Goal: Information Seeking & Learning: Learn about a topic

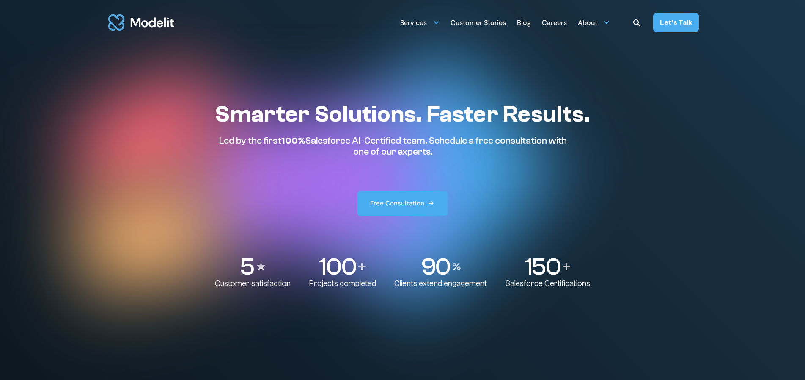
click at [562, 25] on div "Careers" at bounding box center [554, 23] width 25 height 17
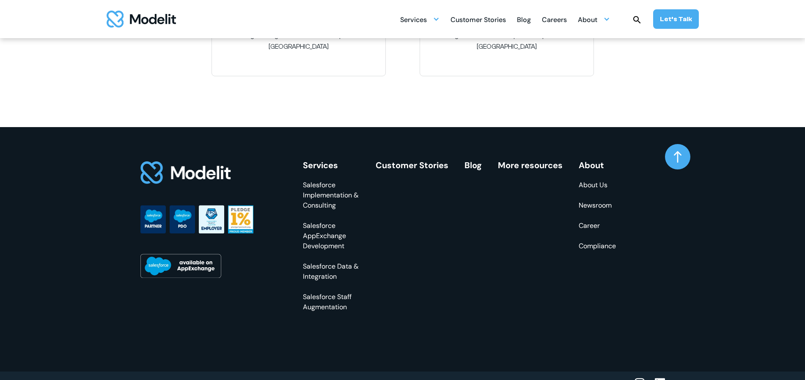
scroll to position [1512, 0]
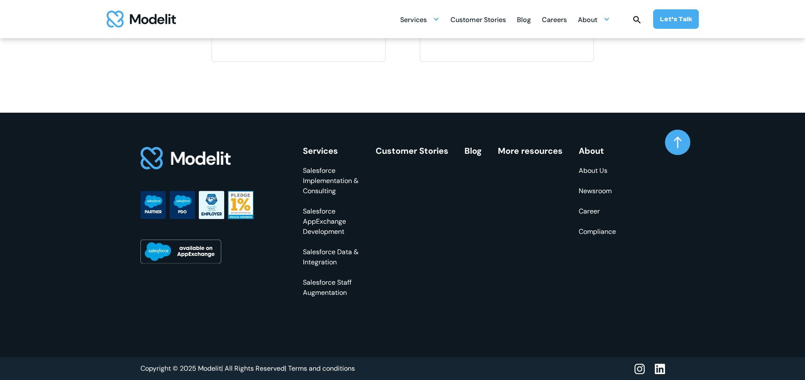
click at [597, 167] on link "About Us" at bounding box center [597, 170] width 37 height 10
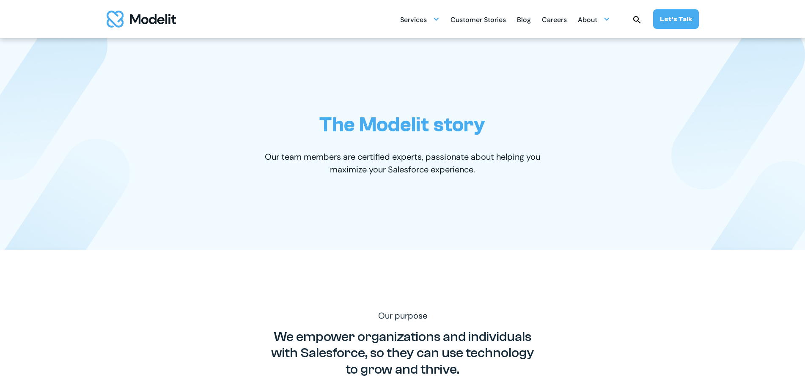
click at [559, 18] on div "Careers" at bounding box center [554, 20] width 25 height 17
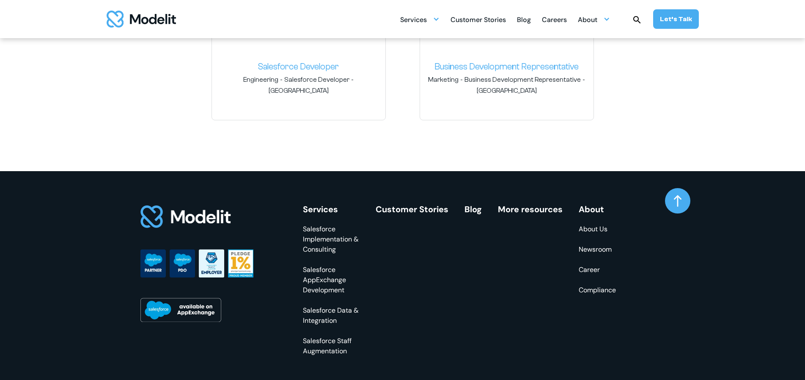
scroll to position [1461, 0]
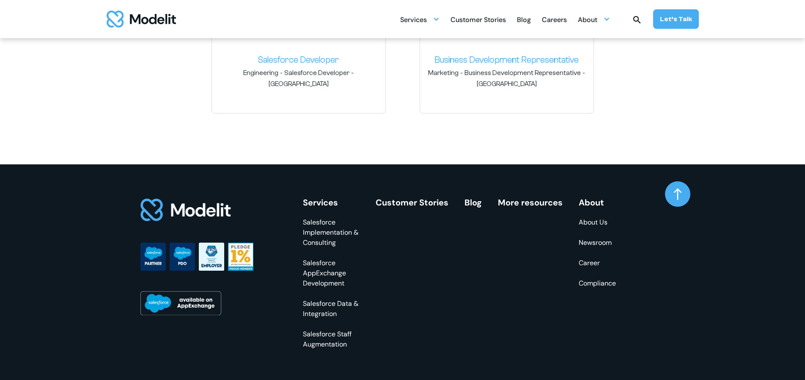
click at [598, 240] on link "Newsroom" at bounding box center [597, 242] width 37 height 10
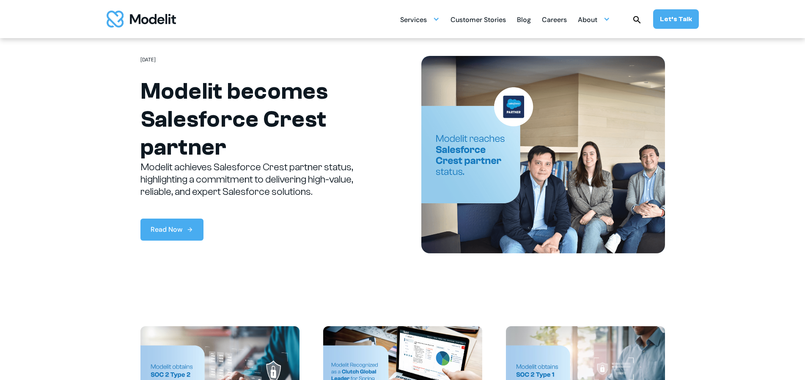
scroll to position [55, 0]
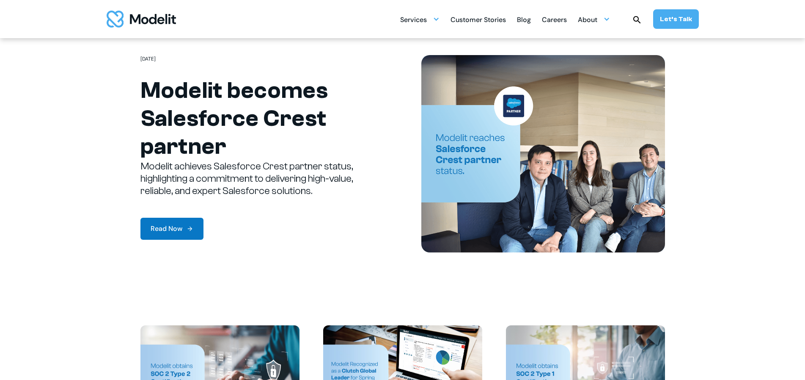
click at [189, 235] on link "Read Now" at bounding box center [172, 229] width 63 height 22
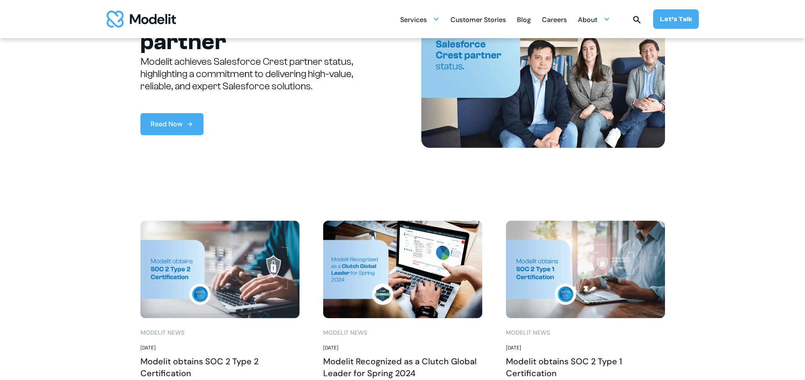
scroll to position [173, 0]
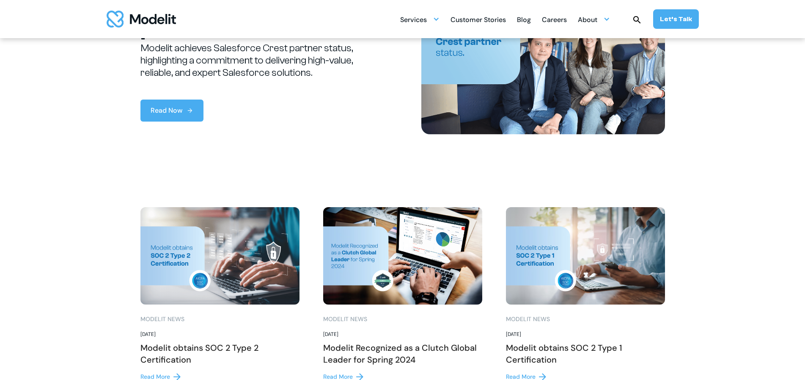
click at [252, 248] on img at bounding box center [220, 255] width 159 height 97
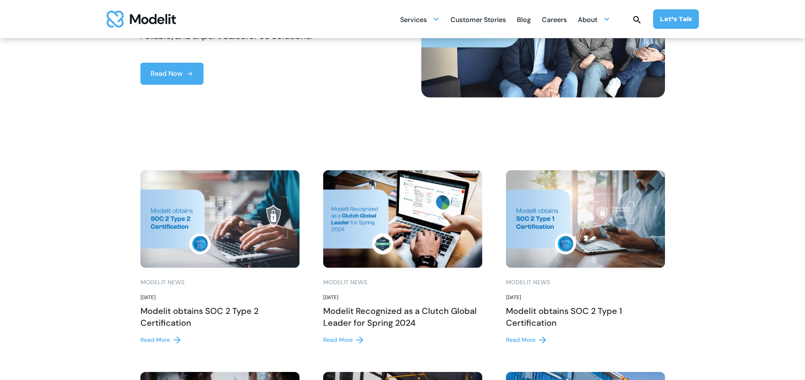
scroll to position [210, 0]
click at [161, 337] on div "Read More" at bounding box center [156, 339] width 30 height 9
click at [340, 338] on div "Read More" at bounding box center [338, 339] width 30 height 9
click at [546, 340] on img at bounding box center [542, 339] width 7 height 7
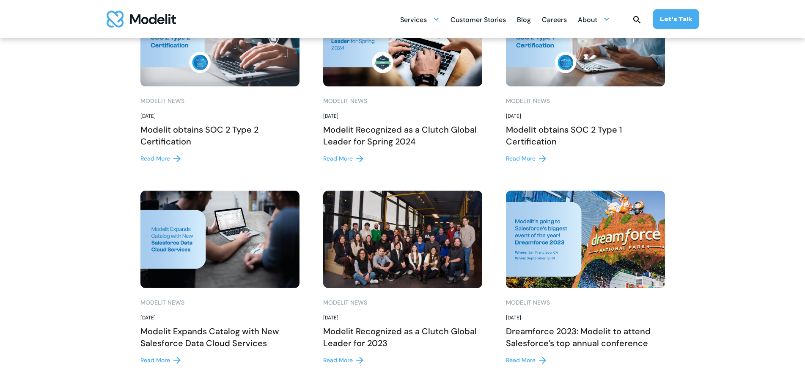
scroll to position [498, 0]
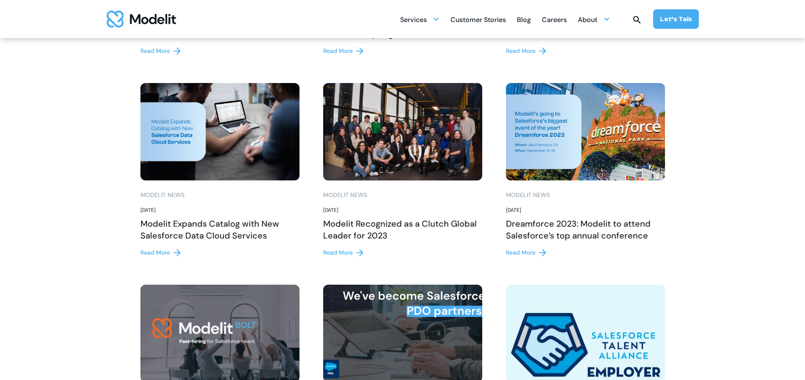
click at [175, 252] on img at bounding box center [177, 252] width 7 height 7
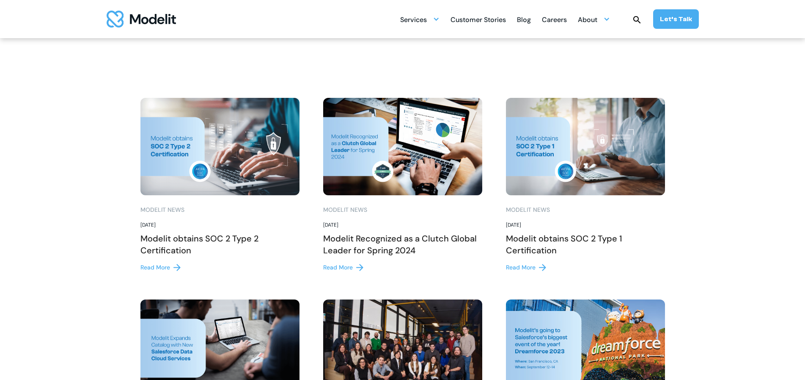
scroll to position [0, 0]
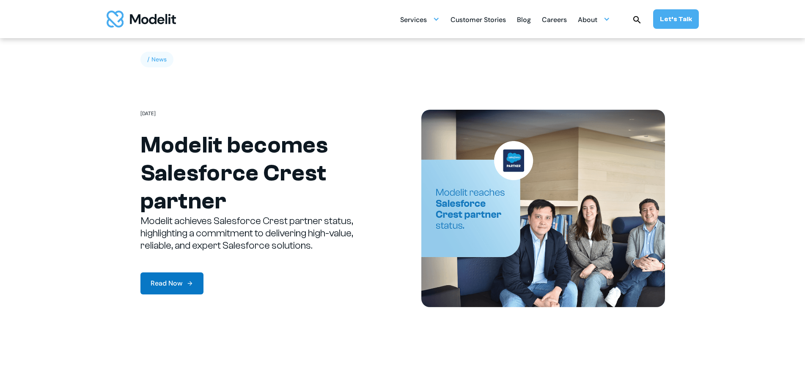
click at [192, 281] on img at bounding box center [190, 283] width 7 height 7
click at [440, 21] on div at bounding box center [436, 19] width 7 height 7
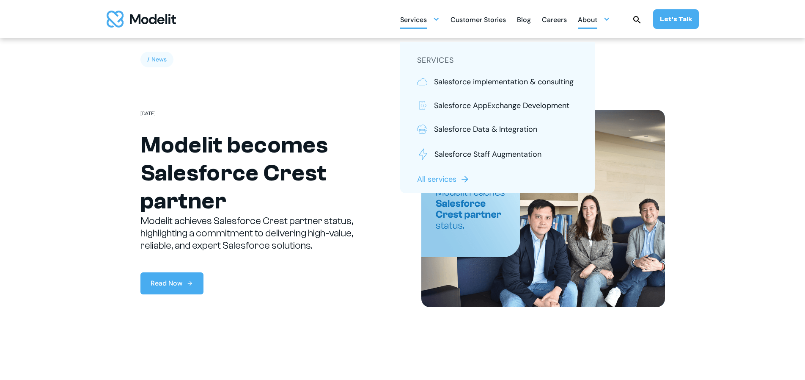
click at [610, 19] on div at bounding box center [607, 19] width 7 height 7
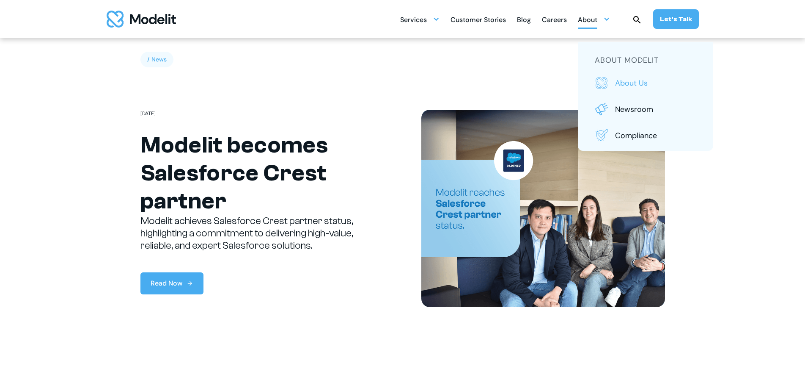
click at [638, 89] on link "About us" at bounding box center [646, 83] width 102 height 14
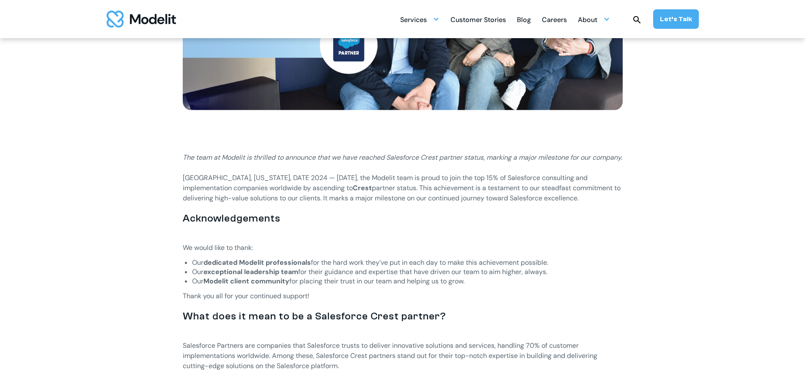
scroll to position [315, 0]
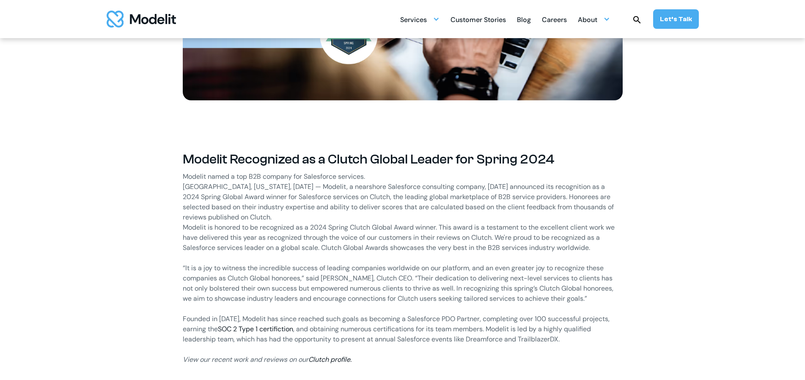
scroll to position [347, 0]
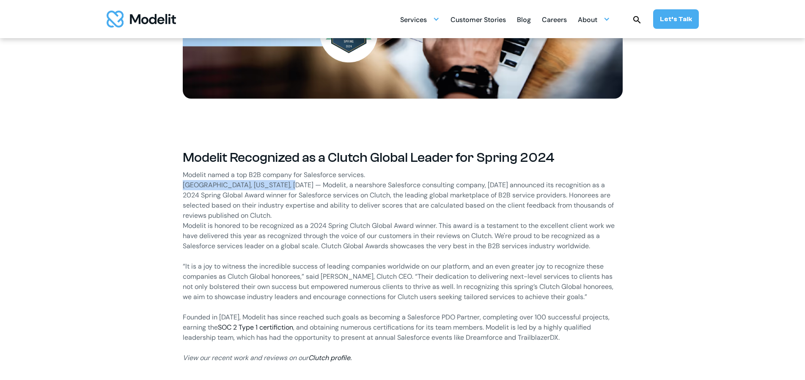
drag, startPoint x: 289, startPoint y: 185, endPoint x: 170, endPoint y: 186, distance: 119.3
click at [170, 186] on div "Modelit Recognized as a Clutch Global Leader for Spring 2024 Modelit named a to…" at bounding box center [403, 323] width 525 height 365
copy p "Seattle, Washington, 28 May 2024"
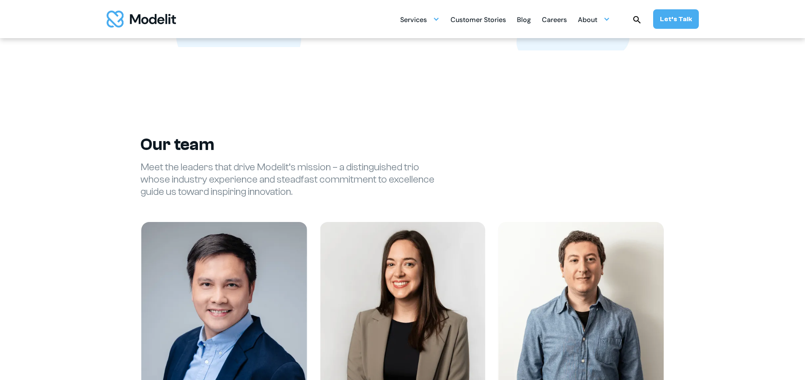
scroll to position [1053, 0]
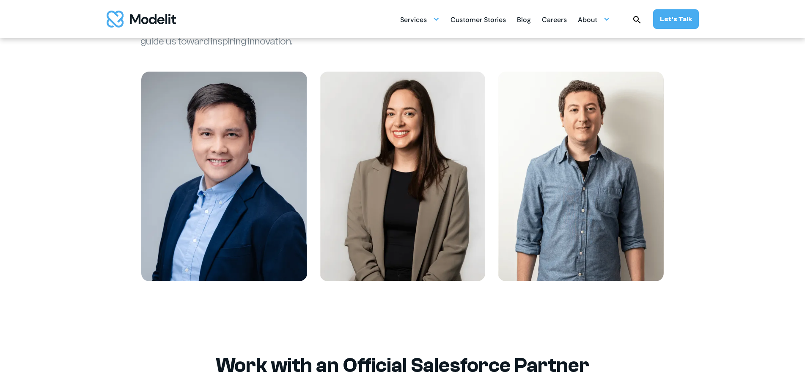
click at [482, 21] on div "Customer Stories" at bounding box center [478, 20] width 55 height 17
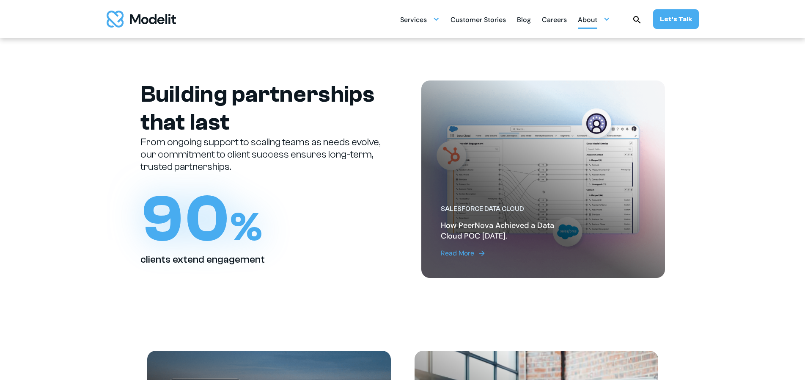
click at [598, 19] on div "About" at bounding box center [587, 20] width 19 height 17
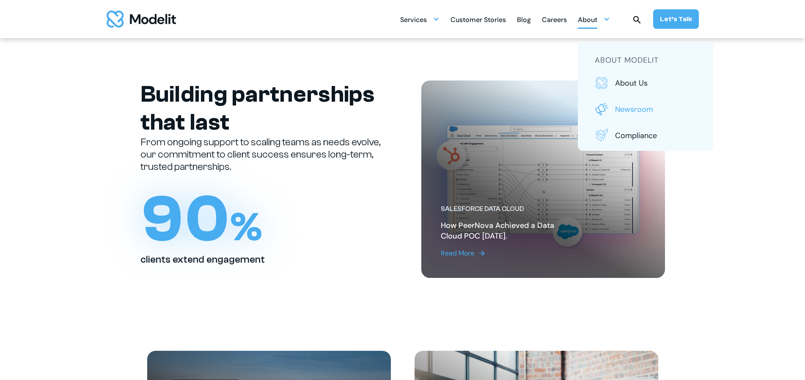
click at [638, 108] on p "Newsroom" at bounding box center [655, 109] width 81 height 11
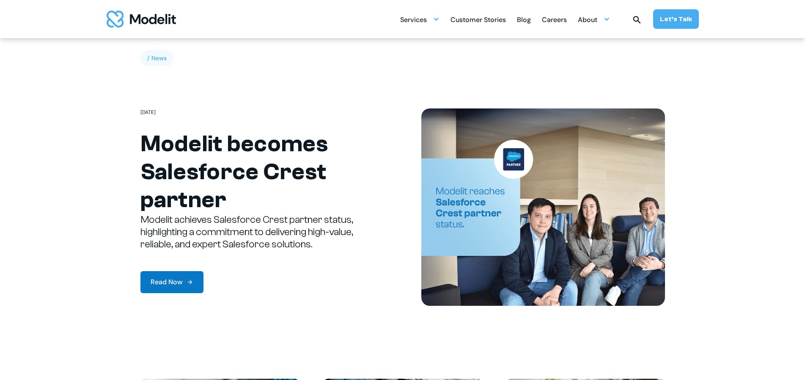
scroll to position [2, 0]
click at [178, 281] on div "Read Now" at bounding box center [167, 281] width 32 height 10
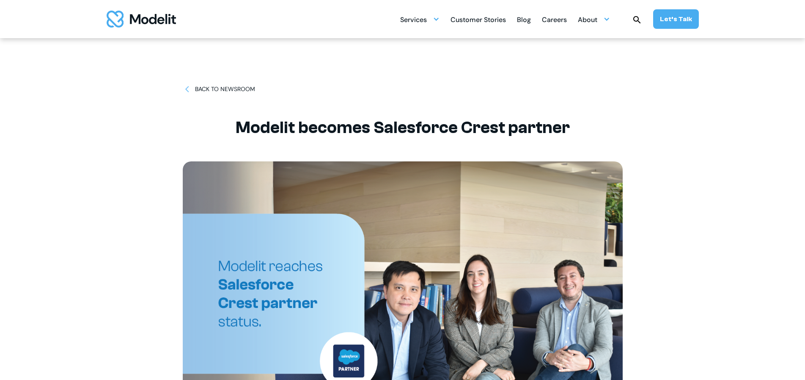
click at [185, 90] on img at bounding box center [187, 89] width 9 height 9
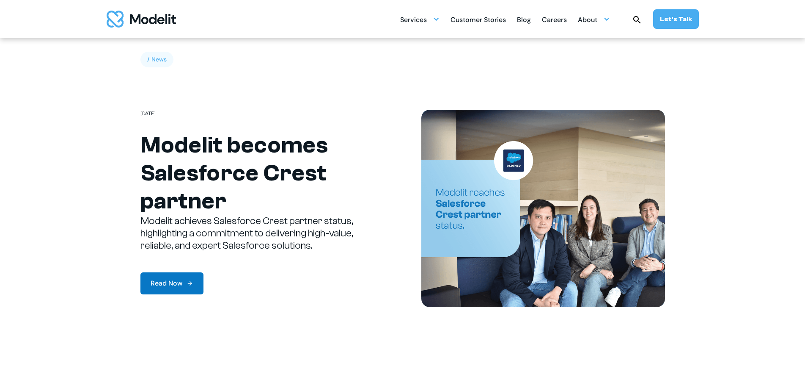
click at [183, 279] on link "Read Now" at bounding box center [172, 283] width 63 height 22
click at [170, 281] on div "Read Now" at bounding box center [167, 283] width 32 height 10
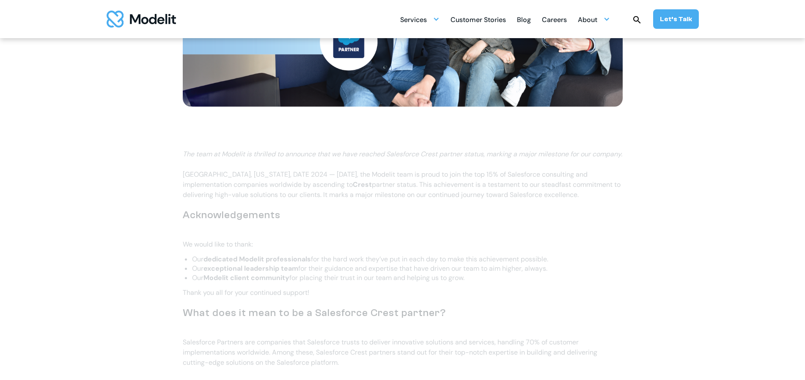
scroll to position [326, 0]
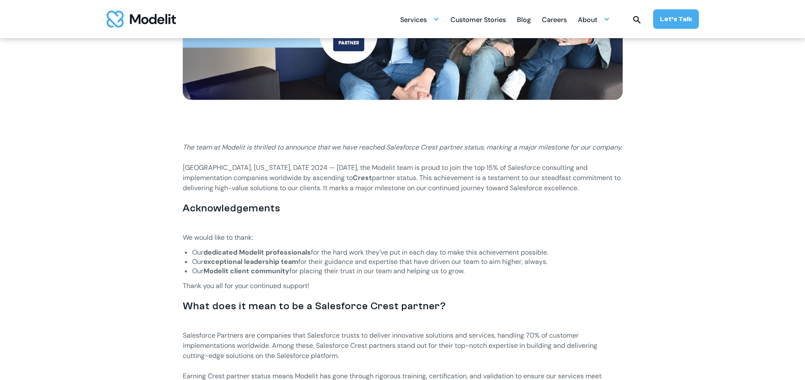
click at [281, 177] on p "Seattle, Washington, DATE 2024 — Today, the Modelit team is proud to join the t…" at bounding box center [403, 178] width 440 height 30
drag, startPoint x: 282, startPoint y: 178, endPoint x: 174, endPoint y: 176, distance: 107.5
copy p "Seattle, Washington, DATE 2024"
